Goal: Task Accomplishment & Management: Use online tool/utility

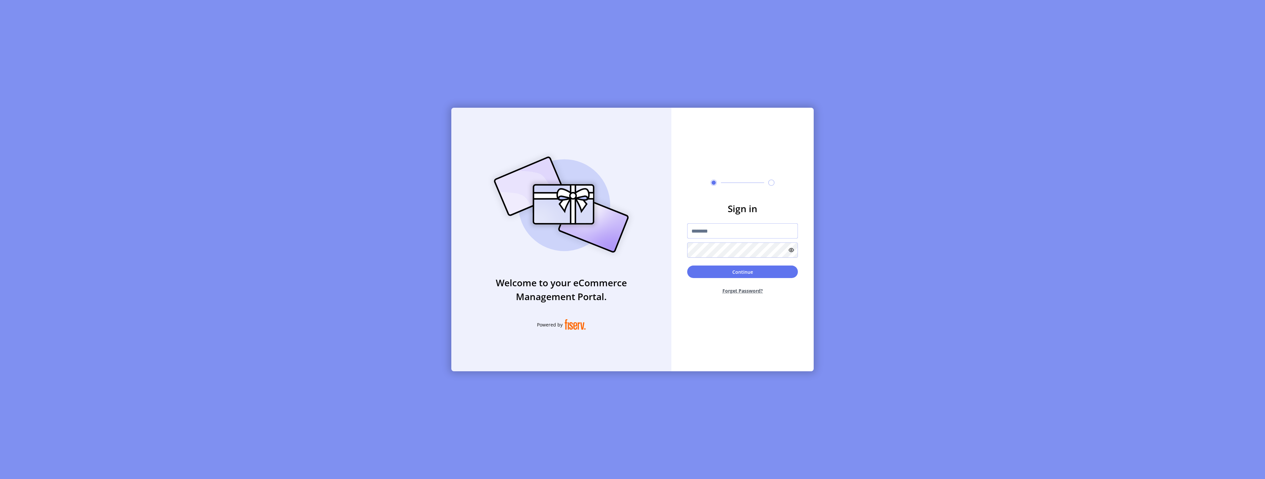
click at [721, 236] on input "text" at bounding box center [742, 230] width 111 height 15
type input "*********"
click at [731, 267] on button "Continue" at bounding box center [742, 271] width 111 height 13
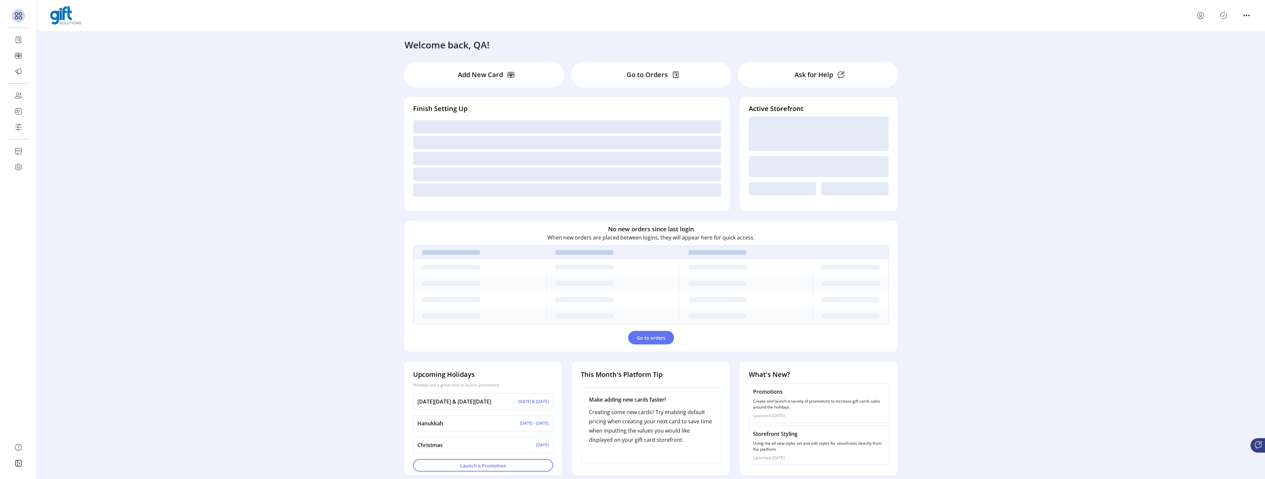
click at [1224, 18] on icon "Publisher Panel" at bounding box center [1223, 15] width 11 height 11
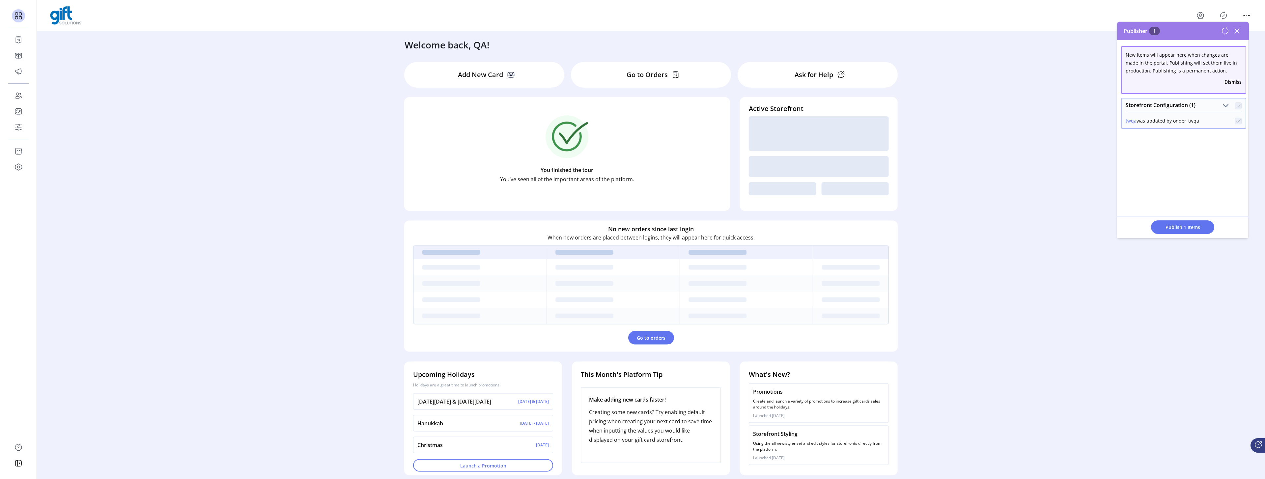
click at [1181, 222] on button "Publish 1 Items" at bounding box center [1182, 227] width 63 height 14
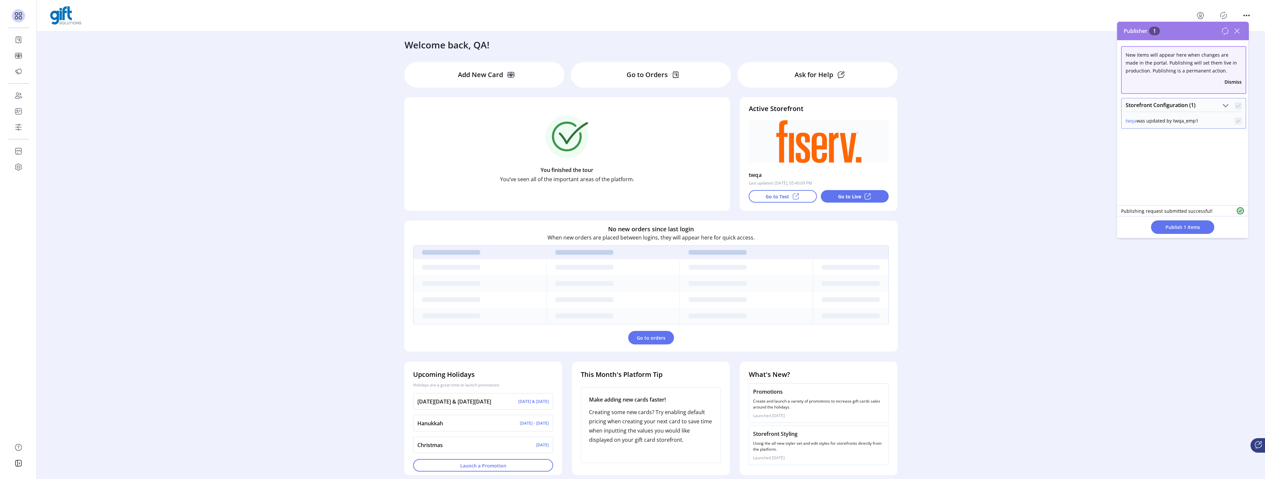
drag, startPoint x: 1235, startPoint y: 28, endPoint x: 1234, endPoint y: 24, distance: 4.6
click at [1234, 24] on div "Publisher 1" at bounding box center [1183, 31] width 132 height 18
click at [1239, 31] on icon at bounding box center [1236, 31] width 11 height 11
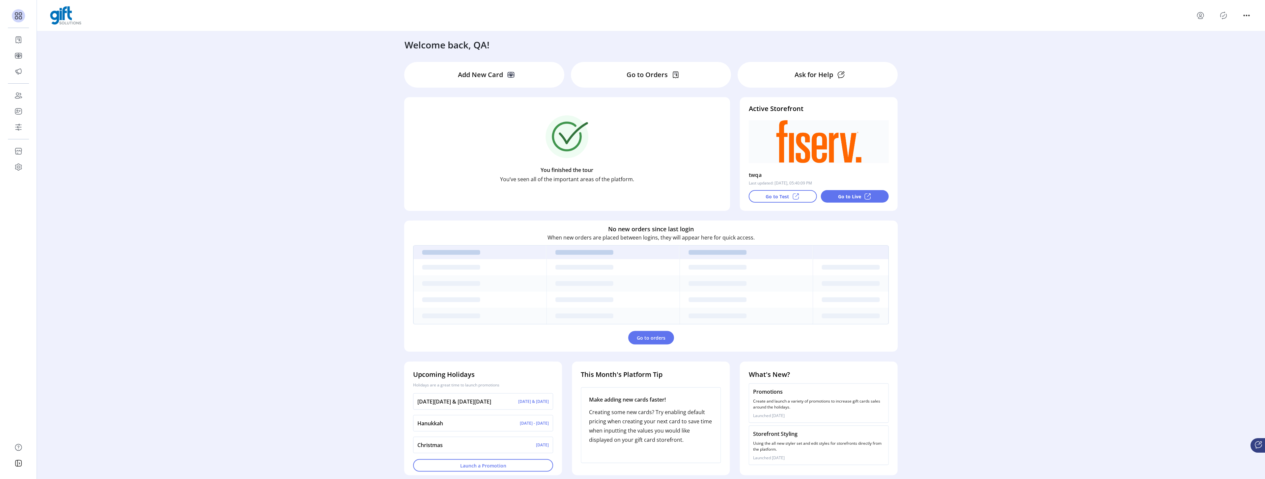
click at [1224, 17] on icon "Publisher Panel" at bounding box center [1223, 15] width 11 height 11
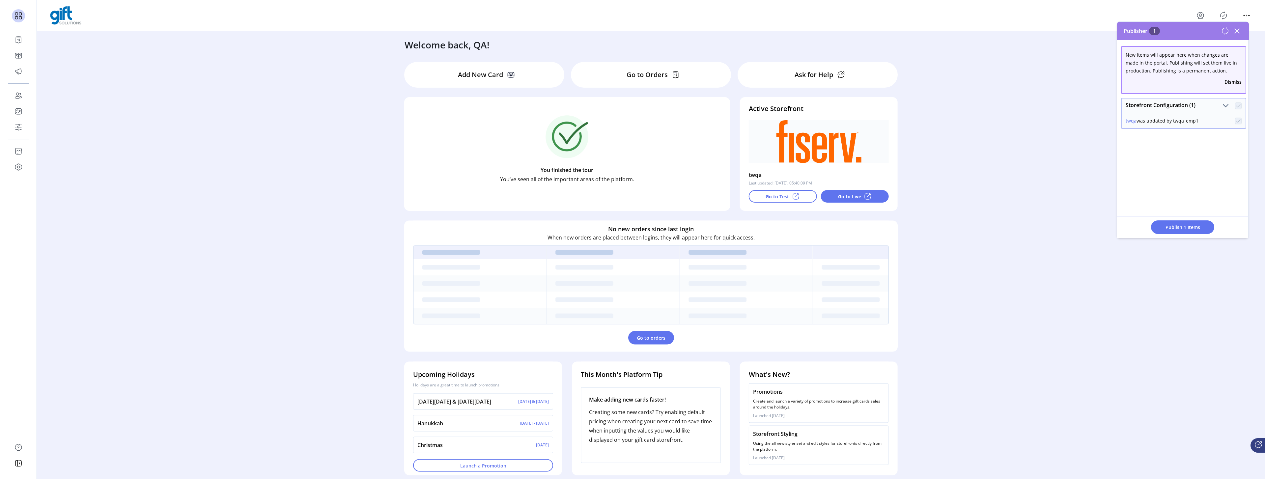
click at [1238, 28] on icon at bounding box center [1236, 31] width 11 height 11
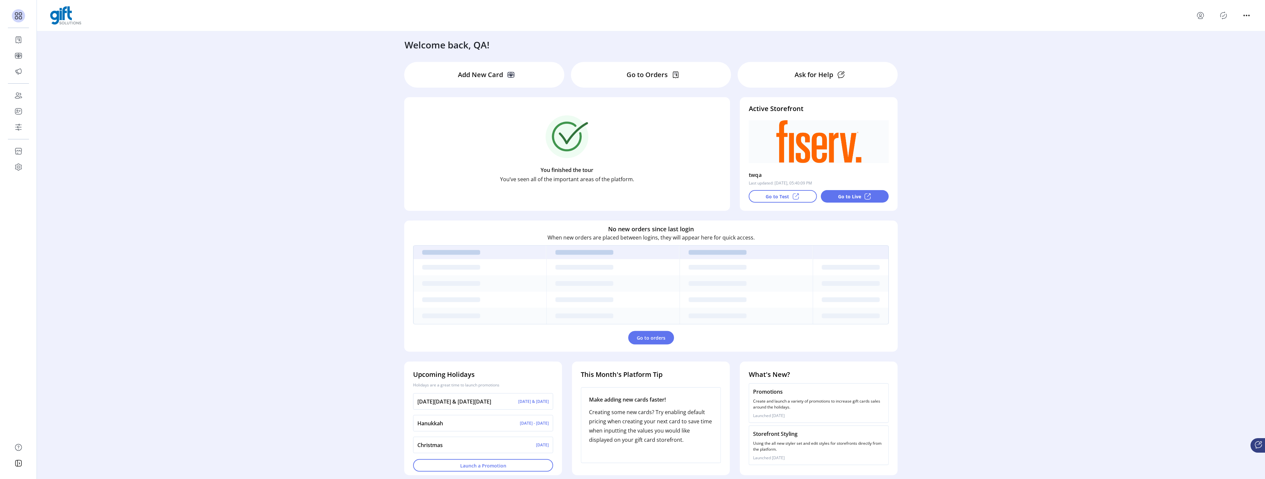
click at [1220, 18] on icon "Publisher Panel" at bounding box center [1223, 15] width 11 height 11
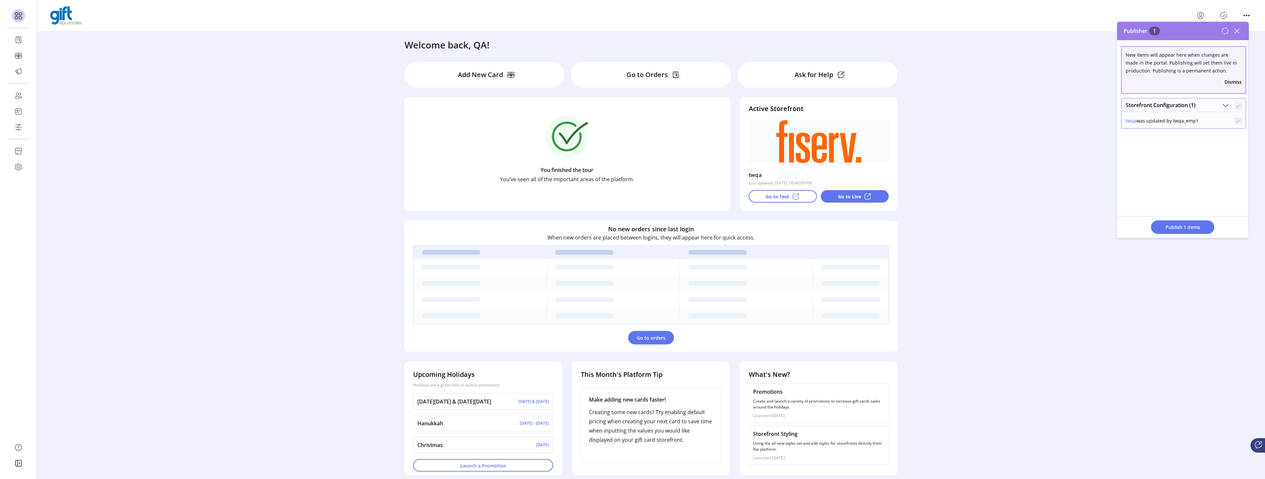
click at [1237, 31] on icon at bounding box center [1236, 31] width 11 height 11
